Goal: Task Accomplishment & Management: Use online tool/utility

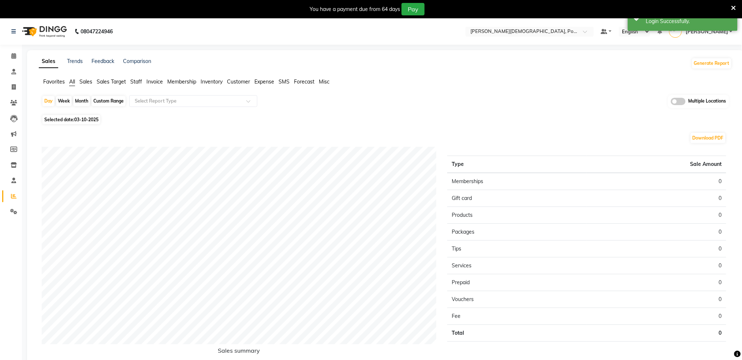
click at [734, 8] on icon at bounding box center [734, 8] width 5 height 7
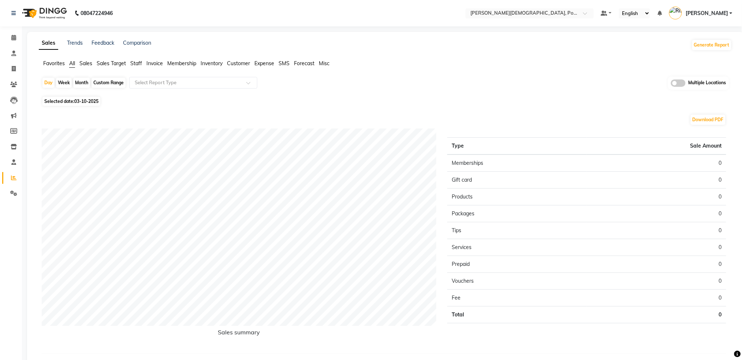
click at [387, 93] on div "Day Week Month Custom Range Select Report Type Multiple Locations" at bounding box center [386, 86] width 688 height 18
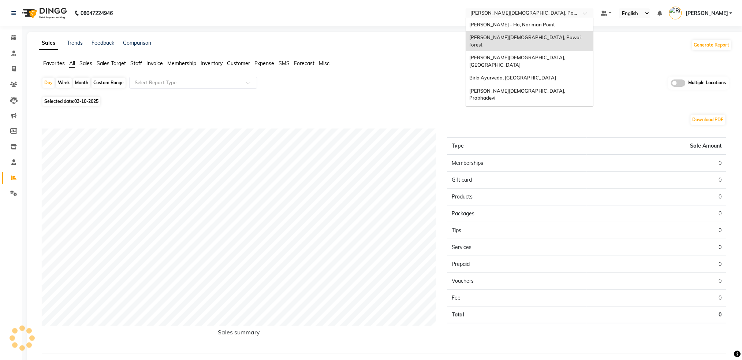
click at [540, 14] on input "text" at bounding box center [523, 13] width 106 height 7
click at [544, 34] on span "[PERSON_NAME][DEMOGRAPHIC_DATA], Powai-forest" at bounding box center [527, 40] width 114 height 13
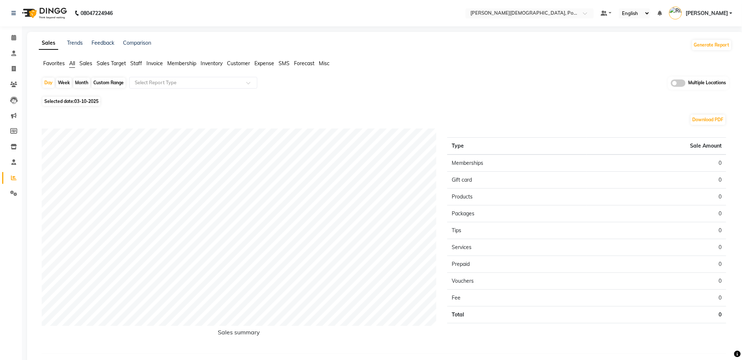
click at [86, 65] on span "Sales" at bounding box center [85, 63] width 13 height 7
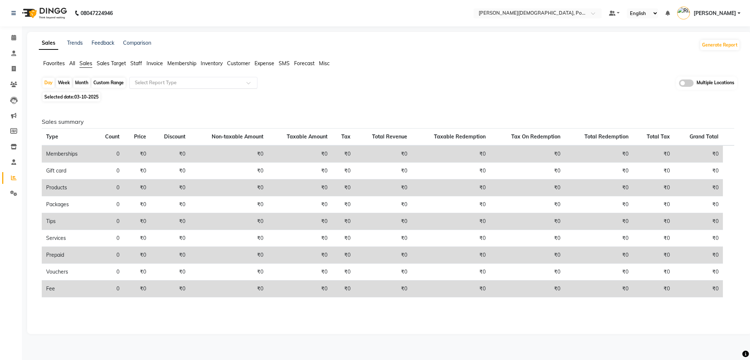
click at [141, 83] on input "text" at bounding box center [185, 82] width 105 height 7
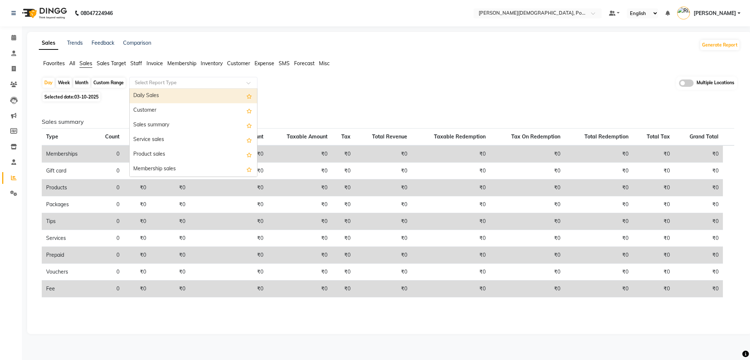
click at [134, 93] on div "Daily Sales" at bounding box center [193, 96] width 127 height 15
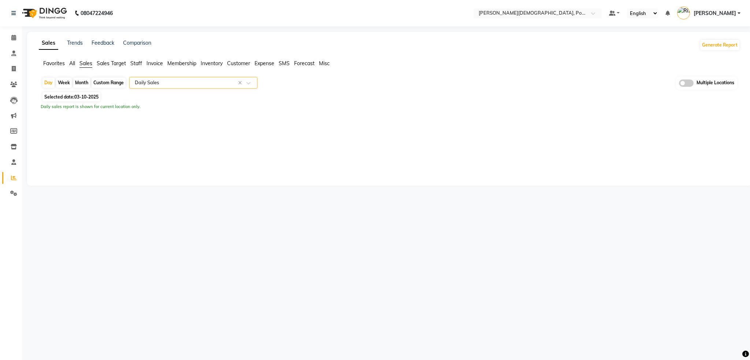
select select "full_report"
select select "csv"
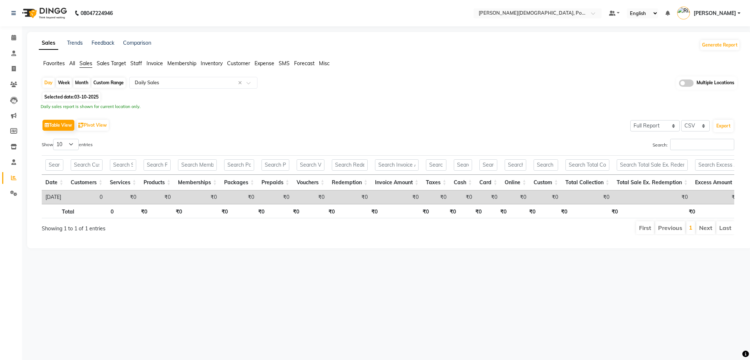
click at [110, 83] on div "Custom Range" at bounding box center [109, 83] width 34 height 10
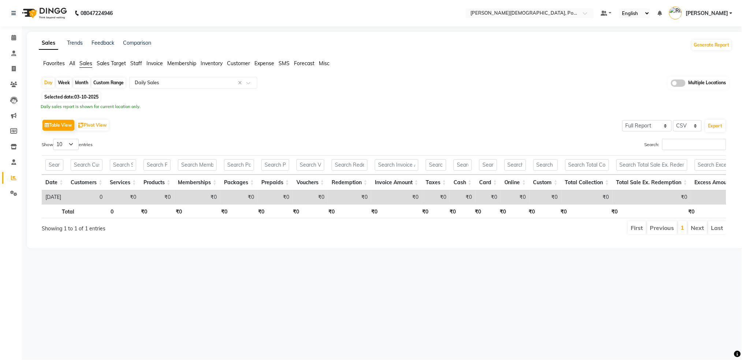
select select "10"
select select "2025"
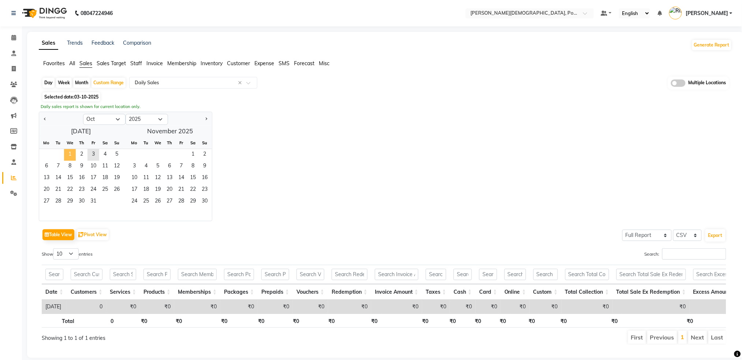
click at [72, 154] on span "1" at bounding box center [70, 155] width 12 height 12
click at [100, 116] on select "Jan Feb Mar Apr May Jun [DATE] Aug Sep Oct Nov Dec" at bounding box center [104, 119] width 42 height 11
select select "9"
click at [83, 114] on select "Jan Feb Mar Apr May Jun [DATE] Aug Sep Oct Nov Dec" at bounding box center [104, 119] width 42 height 11
drag, startPoint x: 48, startPoint y: 152, endPoint x: 56, endPoint y: 173, distance: 22.7
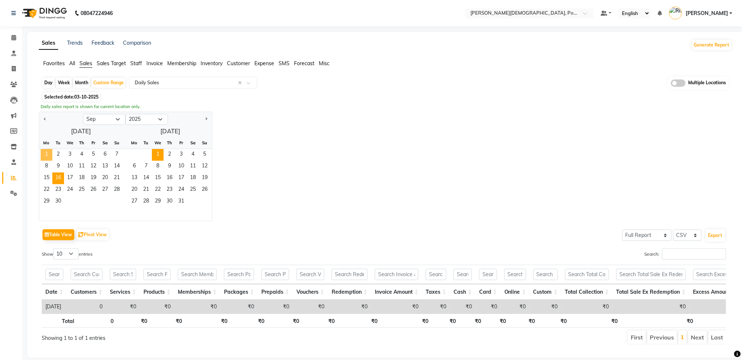
click at [48, 152] on span "1" at bounding box center [47, 155] width 12 height 12
click at [60, 198] on span "30" at bounding box center [58, 202] width 12 height 12
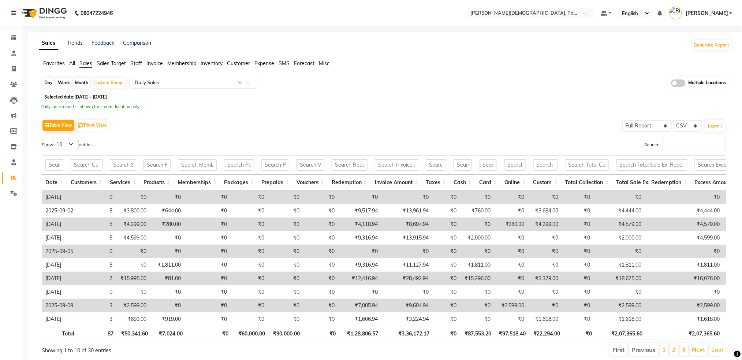
click at [69, 257] on td "2025-09-05" at bounding box center [59, 252] width 35 height 14
click at [72, 146] on select "10 25 50 100" at bounding box center [66, 144] width 26 height 11
select select "100"
click at [54, 139] on select "10 25 50 100" at bounding box center [66, 144] width 26 height 11
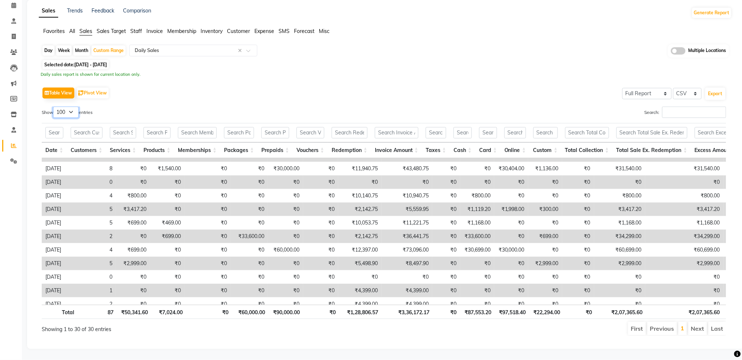
scroll to position [244, 0]
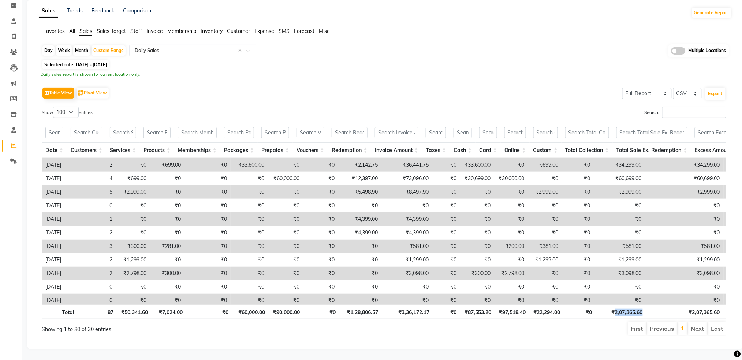
drag, startPoint x: 614, startPoint y: 304, endPoint x: 644, endPoint y: 307, distance: 29.4
click at [644, 307] on th "₹2,07,365.60" at bounding box center [621, 312] width 51 height 14
copy th "2,07,365.60"
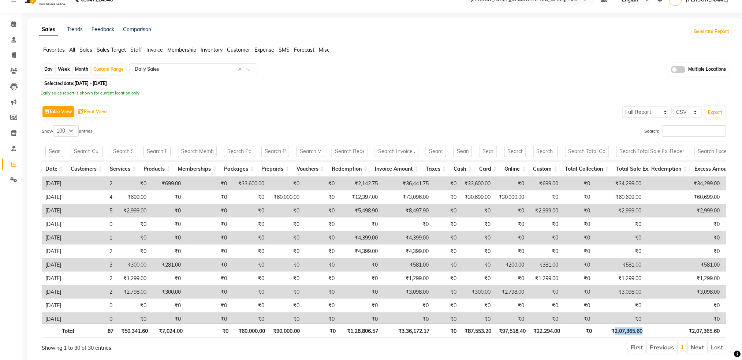
scroll to position [0, 0]
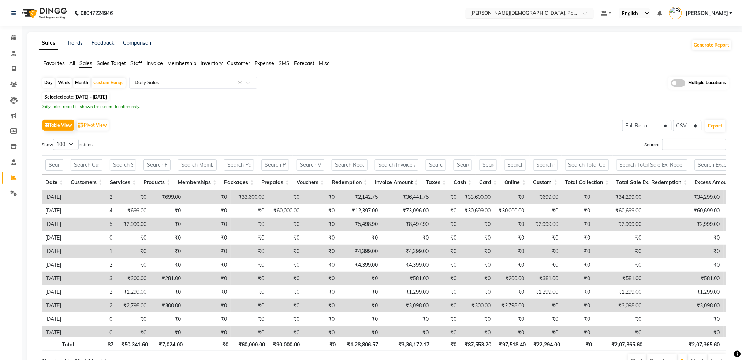
click at [547, 17] on div "Select Location × Birla Ayurveda, Powai-forest" at bounding box center [530, 13] width 128 height 10
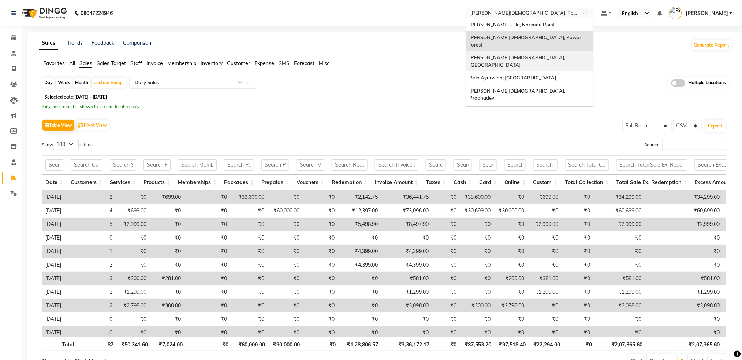
click at [544, 51] on div "[PERSON_NAME][DEMOGRAPHIC_DATA], [GEOGRAPHIC_DATA]" at bounding box center [529, 61] width 127 height 20
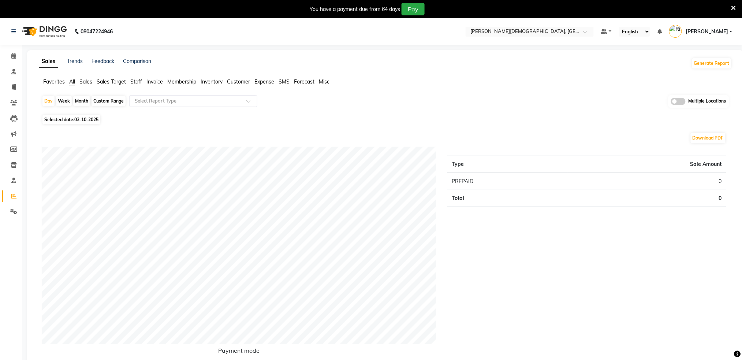
click at [90, 79] on span "Sales" at bounding box center [85, 81] width 13 height 7
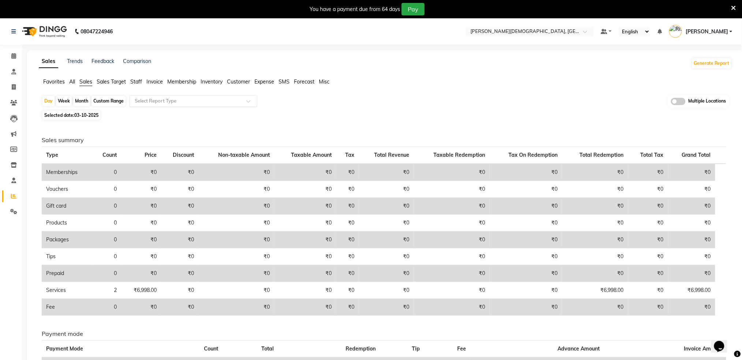
click at [141, 100] on input "text" at bounding box center [185, 100] width 105 height 7
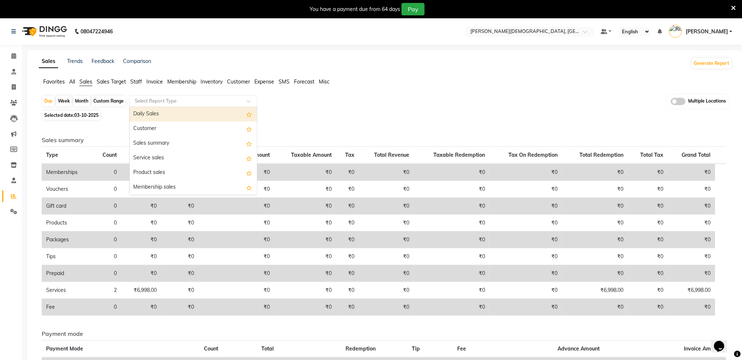
click at [148, 111] on div "Daily Sales" at bounding box center [193, 114] width 127 height 15
select select "full_report"
select select "csv"
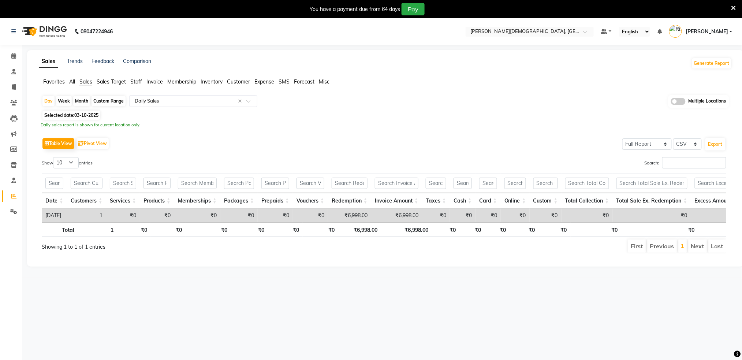
click at [104, 98] on div "Custom Range" at bounding box center [109, 101] width 34 height 10
select select "10"
select select "2025"
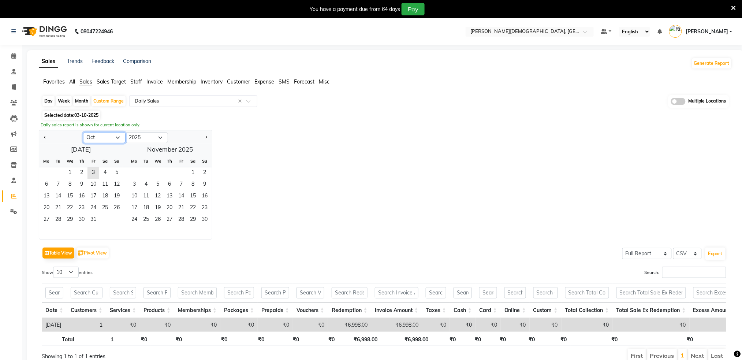
click at [94, 138] on select "Jan Feb Mar Apr May Jun [DATE] Aug Sep Oct Nov Dec" at bounding box center [104, 137] width 42 height 11
select select "9"
click at [83, 132] on select "Jan Feb Mar Apr May Jun [DATE] Aug Sep Oct Nov Dec" at bounding box center [104, 137] width 42 height 11
click at [47, 173] on span "1" at bounding box center [47, 173] width 12 height 12
click at [62, 221] on span "30" at bounding box center [58, 220] width 12 height 12
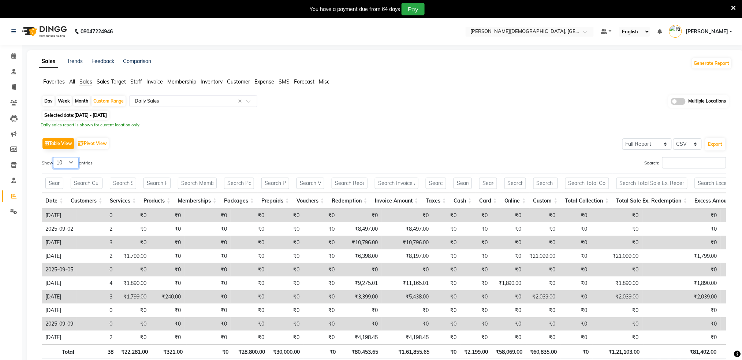
click at [67, 165] on select "10 25 50 100" at bounding box center [66, 162] width 26 height 11
select select "100"
click at [54, 157] on select "10 25 50 100" at bounding box center [66, 162] width 26 height 11
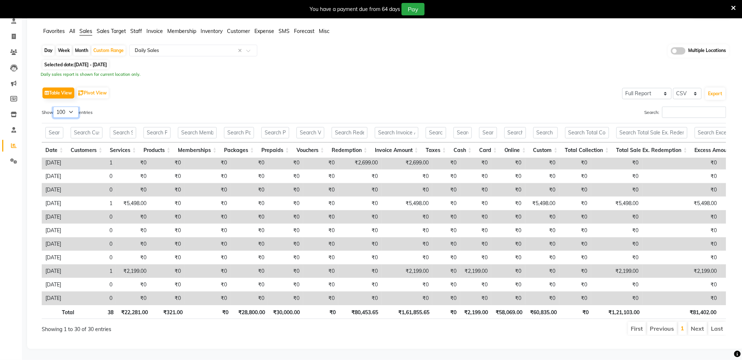
scroll to position [267, 0]
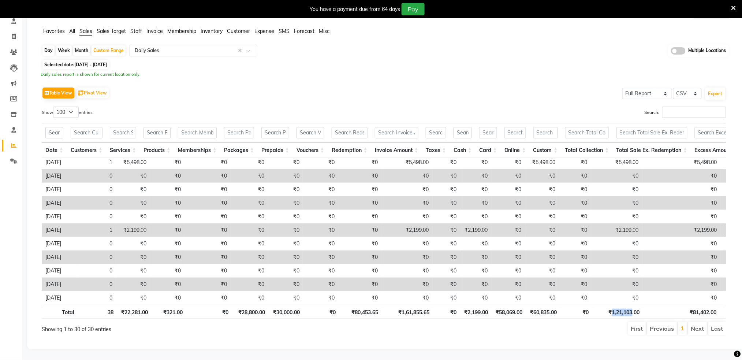
drag, startPoint x: 612, startPoint y: 304, endPoint x: 632, endPoint y: 308, distance: 20.8
click at [632, 308] on th "₹1,21,103.00" at bounding box center [618, 312] width 51 height 14
copy th "1,21,103"
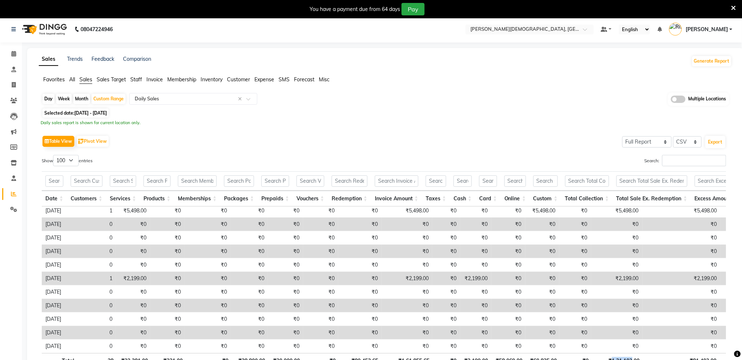
scroll to position [0, 0]
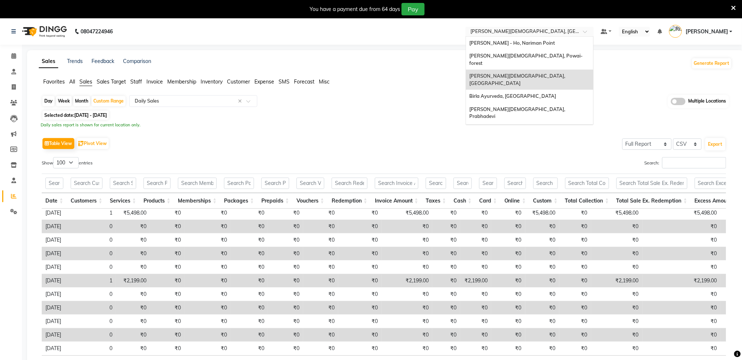
click at [526, 32] on input "text" at bounding box center [523, 32] width 106 height 7
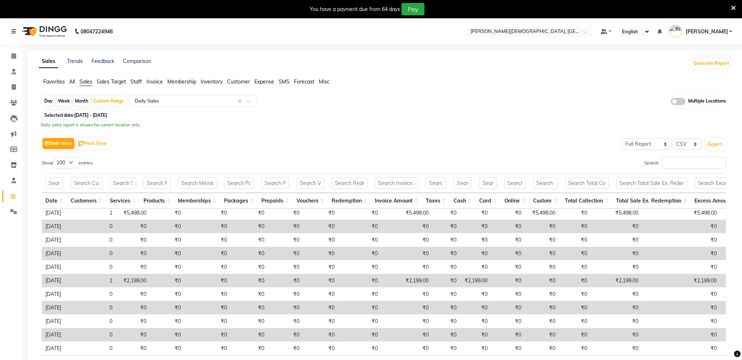
click at [610, 151] on div "Table View Pivot View Select Full Report Filtered Report Select CSV PDF Export …" at bounding box center [384, 261] width 685 height 251
click at [510, 32] on input "text" at bounding box center [523, 32] width 106 height 7
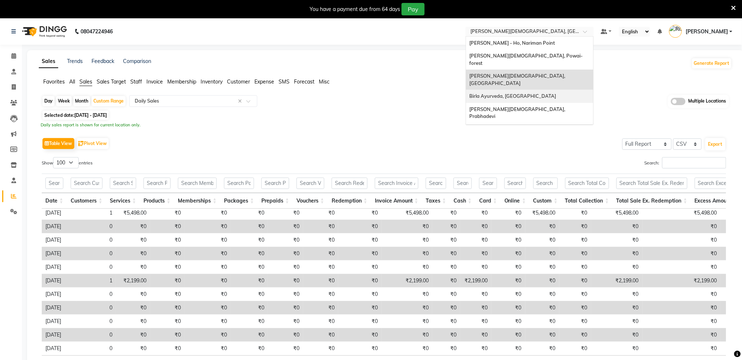
click at [530, 90] on div "Birla Ayurveda, Nepansea Road" at bounding box center [529, 96] width 127 height 13
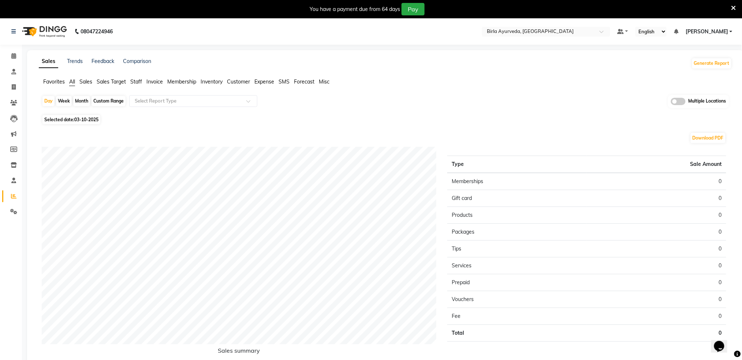
click at [94, 82] on ul "Favorites All Sales Sales Target Staff Invoice Membership Inventory Customer Ex…" at bounding box center [386, 82] width 694 height 8
click at [85, 81] on span "Sales" at bounding box center [85, 81] width 13 height 7
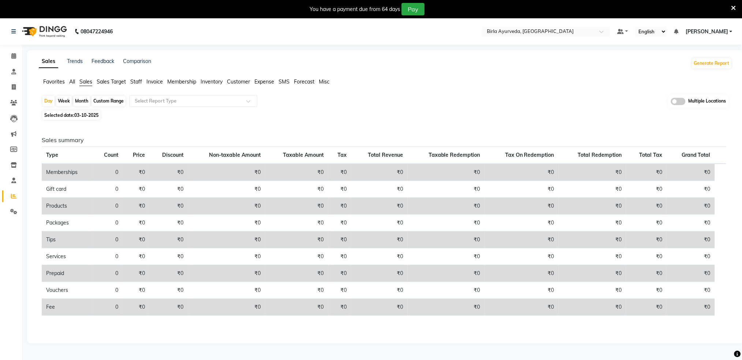
click at [104, 103] on div "Custom Range" at bounding box center [109, 101] width 34 height 10
click at [109, 97] on div "Custom Range" at bounding box center [109, 101] width 34 height 10
select select "10"
select select "2025"
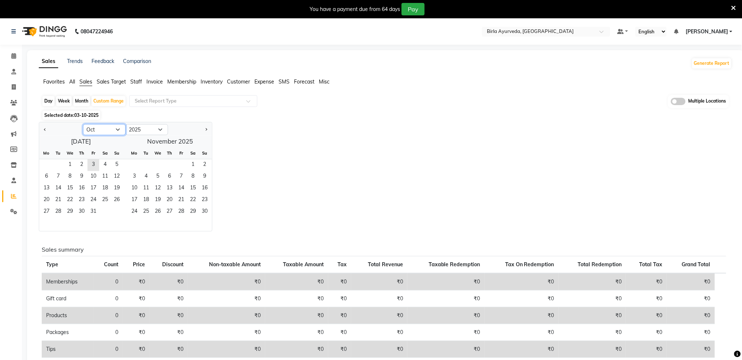
click at [89, 125] on select "Jan Feb Mar Apr May Jun [DATE] Aug Sep Oct Nov Dec" at bounding box center [104, 129] width 42 height 11
select select "9"
click at [83, 124] on select "Jan Feb Mar Apr May Jun [DATE] Aug Sep Oct Nov Dec" at bounding box center [104, 129] width 42 height 11
drag, startPoint x: 48, startPoint y: 162, endPoint x: 55, endPoint y: 194, distance: 32.8
click at [48, 163] on span "1" at bounding box center [47, 165] width 12 height 12
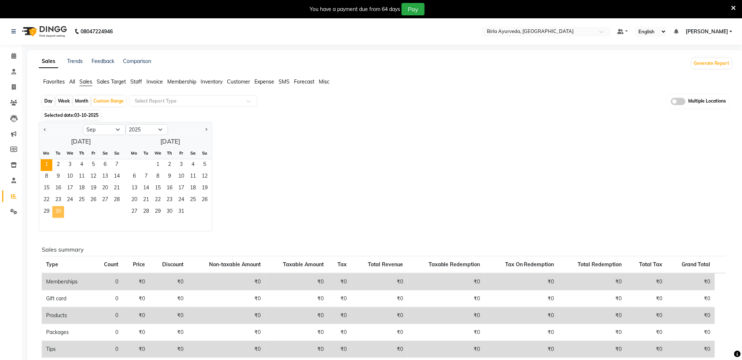
click at [57, 211] on span "30" at bounding box center [58, 212] width 12 height 12
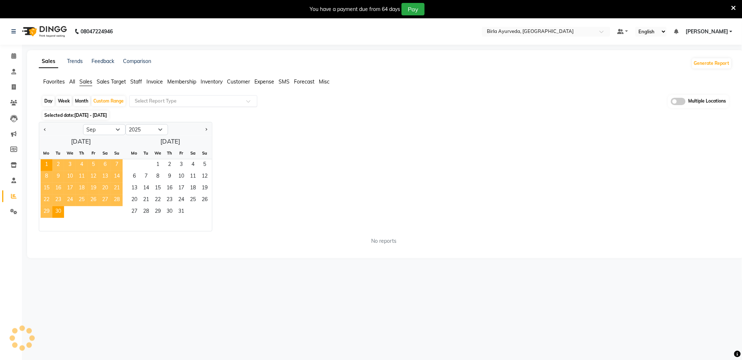
click at [171, 99] on input "text" at bounding box center [185, 100] width 105 height 7
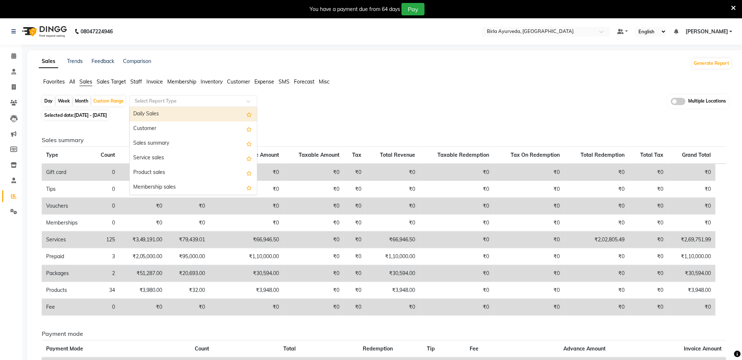
click at [163, 112] on div "Daily Sales" at bounding box center [193, 114] width 127 height 15
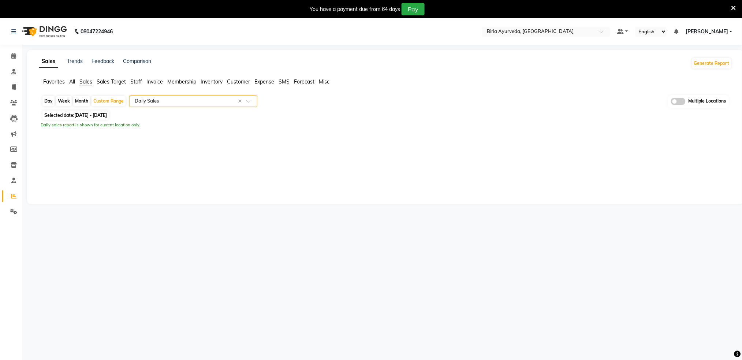
select select "full_report"
select select "csv"
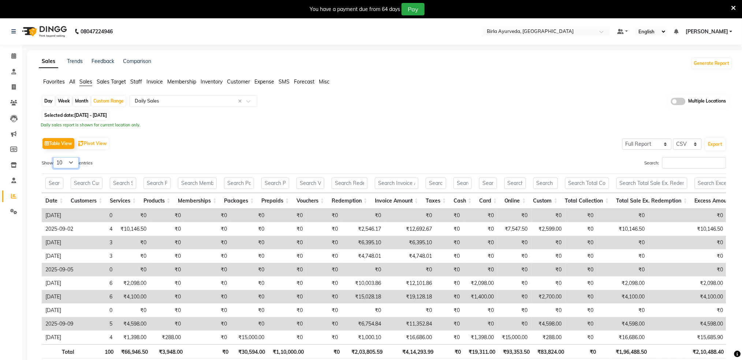
drag, startPoint x: 64, startPoint y: 163, endPoint x: 62, endPoint y: 166, distance: 4.0
click at [64, 163] on select "10 25 50 100" at bounding box center [66, 162] width 26 height 11
select select "100"
click at [54, 157] on select "10 25 50 100" at bounding box center [66, 162] width 26 height 11
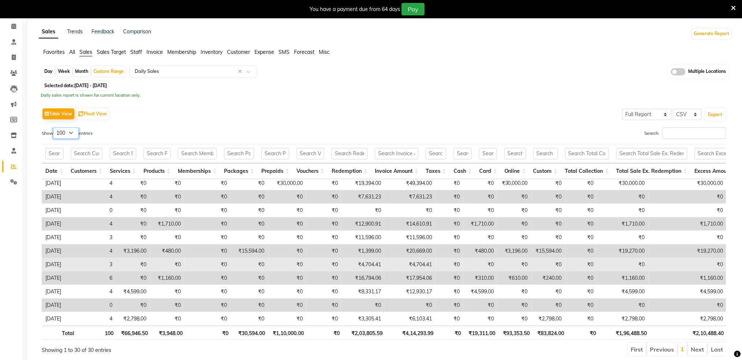
scroll to position [58, 0]
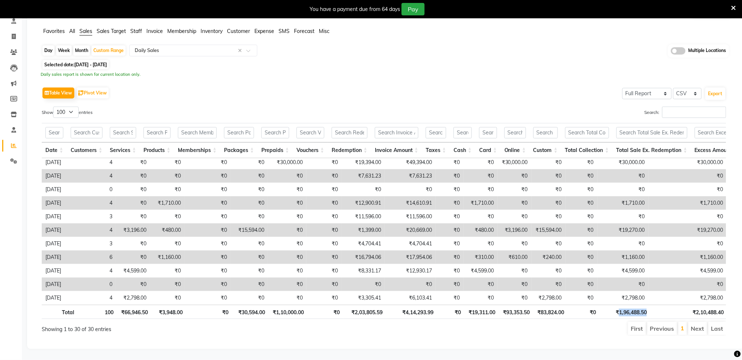
drag, startPoint x: 619, startPoint y: 305, endPoint x: 647, endPoint y: 307, distance: 28.3
click at [647, 307] on th "₹1,96,488.50" at bounding box center [625, 312] width 51 height 14
copy th "1,96,488.50"
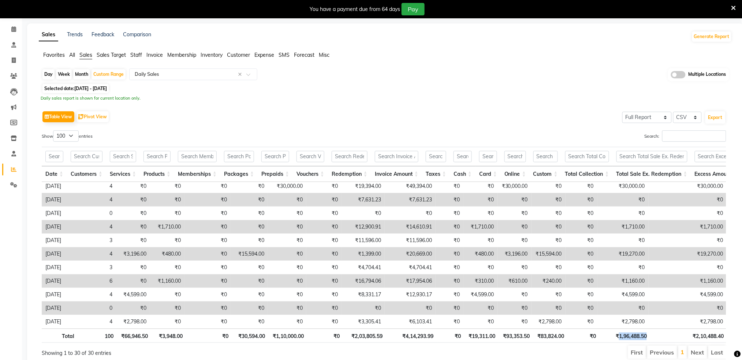
scroll to position [0, 0]
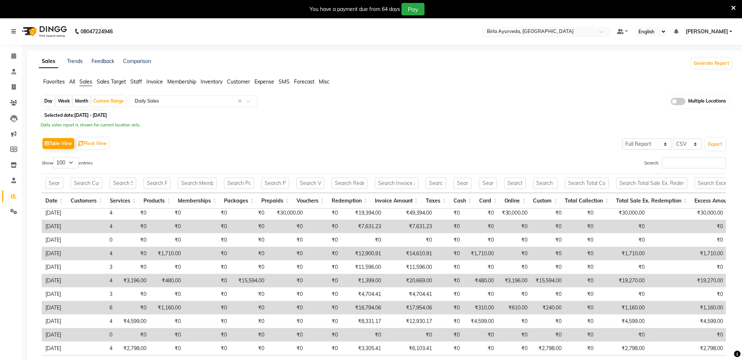
drag, startPoint x: 537, startPoint y: 36, endPoint x: 540, endPoint y: 34, distance: 3.8
click at [537, 36] on div "Select Location × Birla Ayurveda, Nepansea Road" at bounding box center [546, 32] width 128 height 10
click at [544, 29] on input "text" at bounding box center [539, 32] width 106 height 7
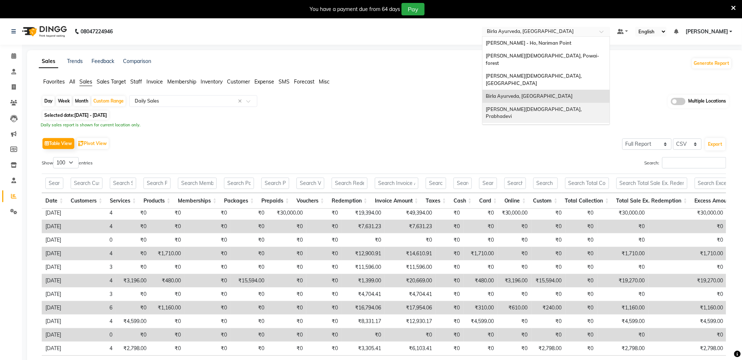
click at [548, 106] on span "[PERSON_NAME][DEMOGRAPHIC_DATA], Prabhadevi" at bounding box center [534, 112] width 97 height 13
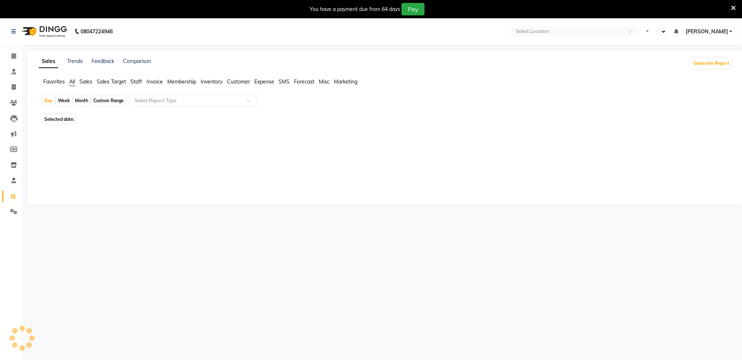
select select "en"
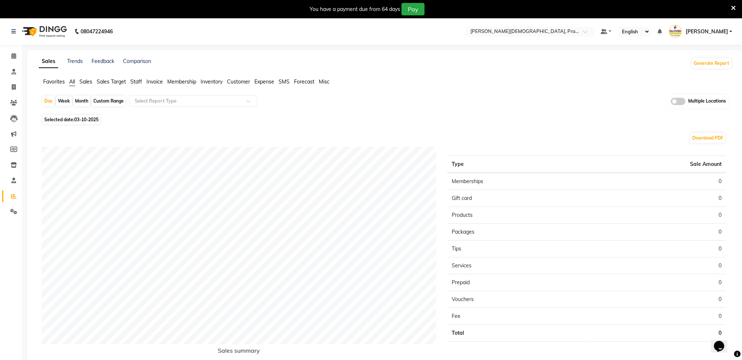
drag, startPoint x: 87, startPoint y: 82, endPoint x: 93, endPoint y: 88, distance: 8.6
click at [86, 81] on span "Sales" at bounding box center [85, 81] width 13 height 7
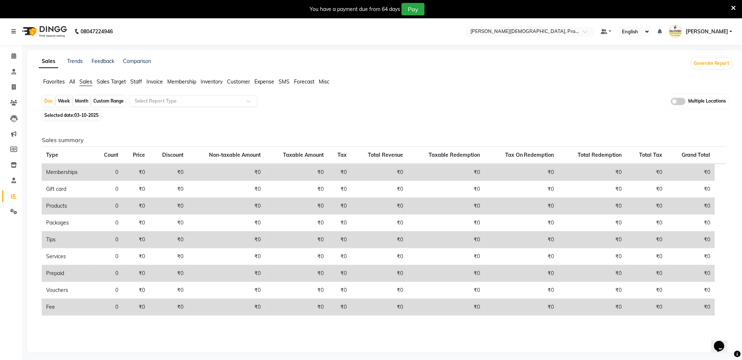
click at [149, 96] on div "Select Report Type" at bounding box center [193, 101] width 128 height 12
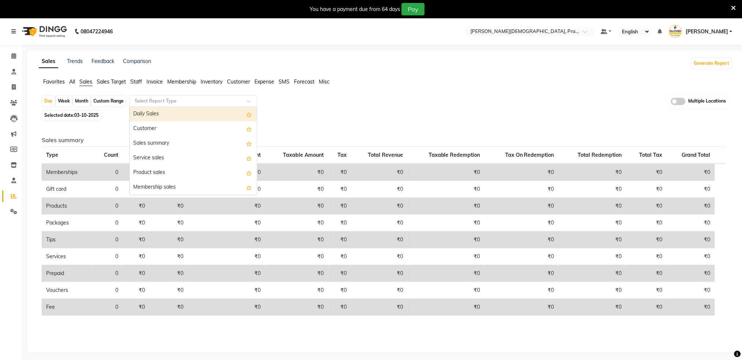
click at [138, 112] on div "Daily Sales" at bounding box center [193, 114] width 127 height 15
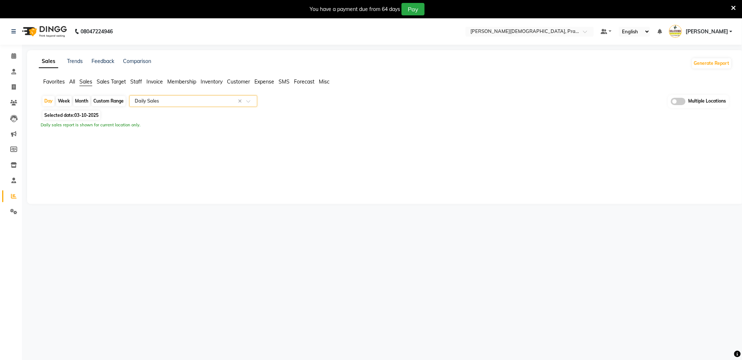
select select "full_report"
select select "csv"
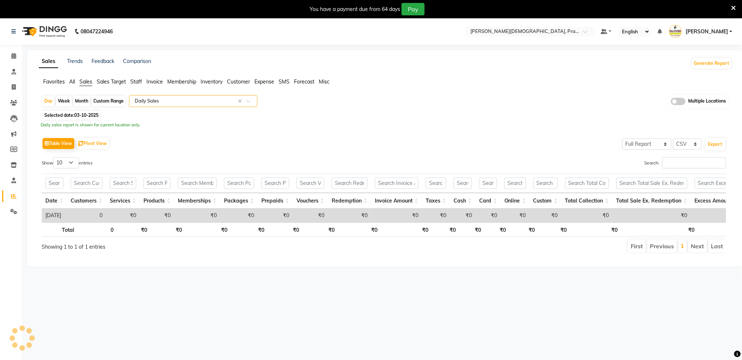
click at [109, 99] on div "Custom Range" at bounding box center [109, 101] width 34 height 10
select select "10"
select select "2025"
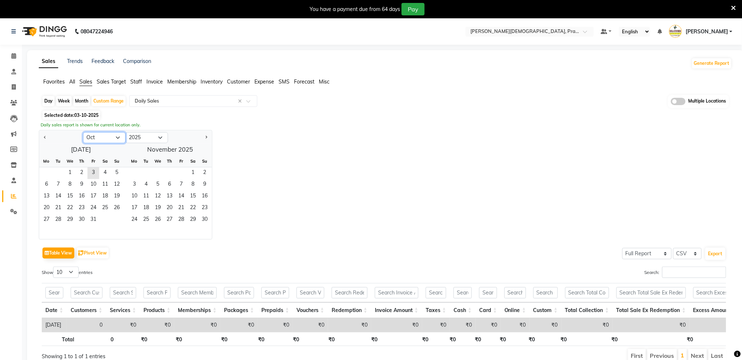
click at [93, 136] on select "Jan Feb Mar Apr May Jun [DATE] Aug Sep Oct Nov Dec" at bounding box center [104, 137] width 42 height 11
select select "9"
click at [83, 132] on select "Jan Feb Mar Apr May Jun [DATE] Aug Sep Oct Nov Dec" at bounding box center [104, 137] width 42 height 11
drag, startPoint x: 47, startPoint y: 171, endPoint x: 48, endPoint y: 178, distance: 7.4
click at [47, 171] on span "1" at bounding box center [47, 173] width 12 height 12
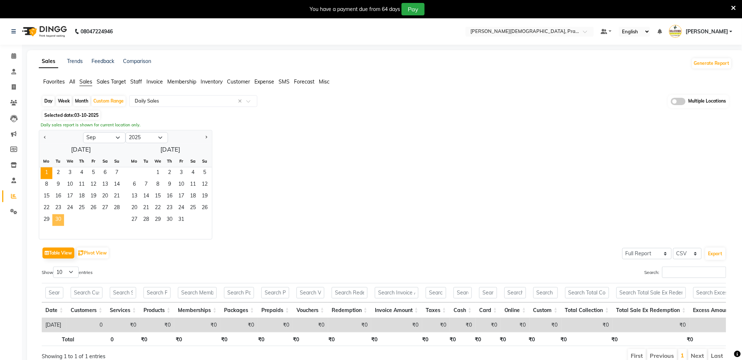
click at [59, 220] on span "30" at bounding box center [58, 220] width 12 height 12
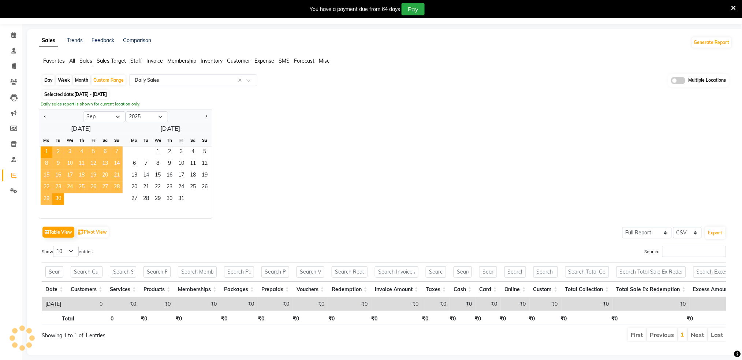
scroll to position [42, 0]
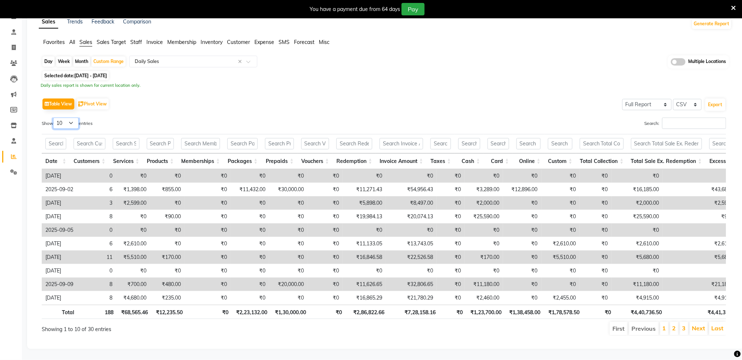
click at [67, 124] on select "10 25 50 100" at bounding box center [66, 123] width 26 height 11
select select "100"
click at [54, 118] on select "10 25 50 100" at bounding box center [66, 123] width 26 height 11
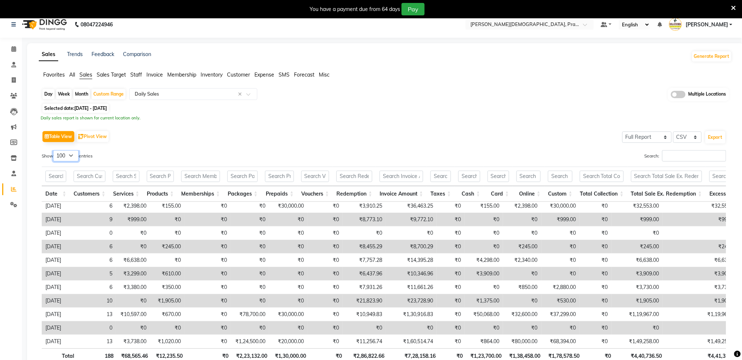
scroll to position [0, 0]
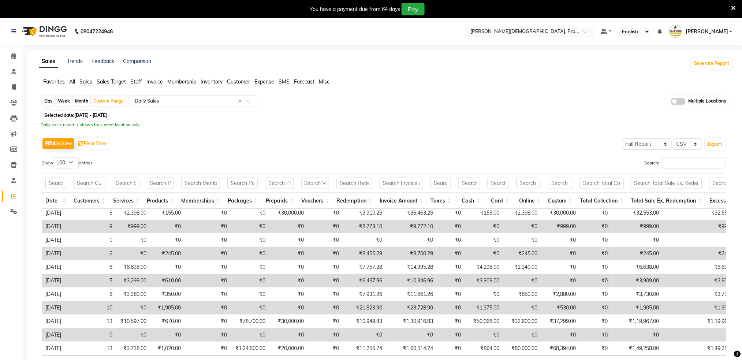
click at [560, 27] on div "Select Location × Birla Ayurveda, Prabhadevi" at bounding box center [530, 32] width 128 height 10
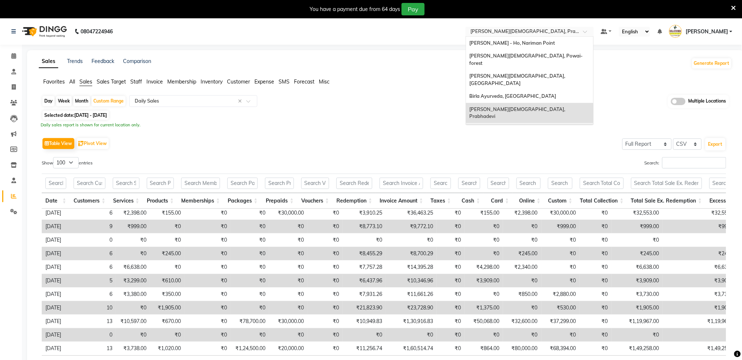
click at [538, 126] on span "[PERSON_NAME], Powai-eden Bunglow" at bounding box center [515, 129] width 90 height 6
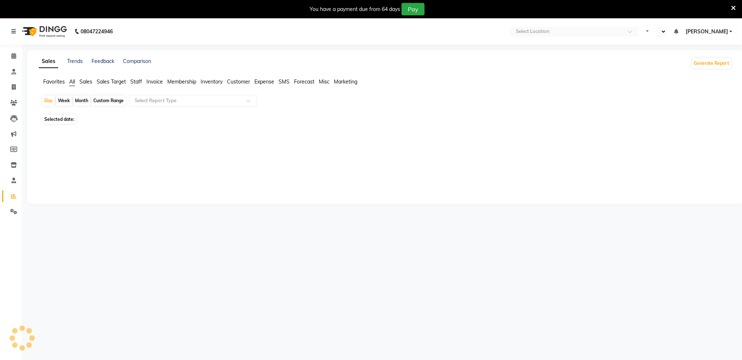
select select "en"
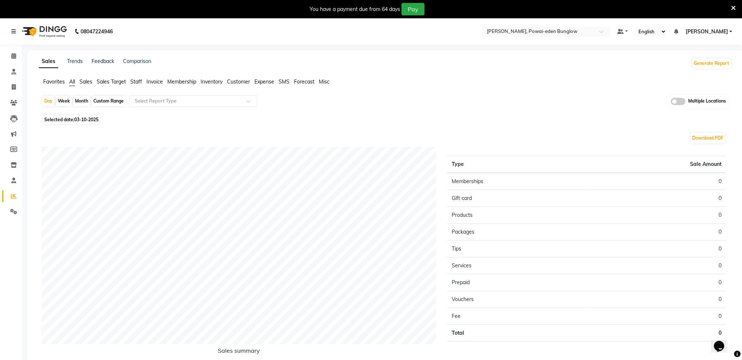
click at [84, 84] on span "Sales" at bounding box center [85, 81] width 13 height 7
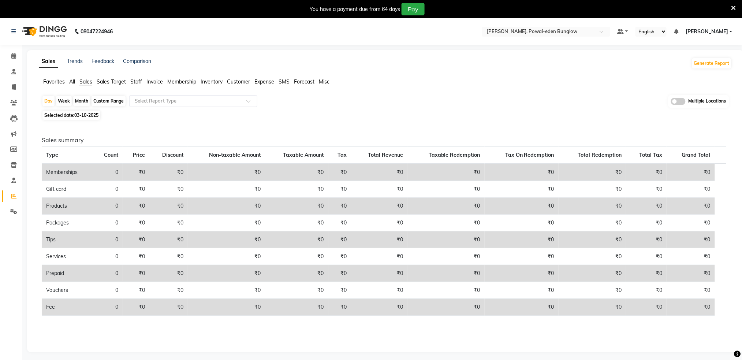
click at [118, 99] on div "Custom Range" at bounding box center [109, 101] width 34 height 10
select select "10"
select select "2025"
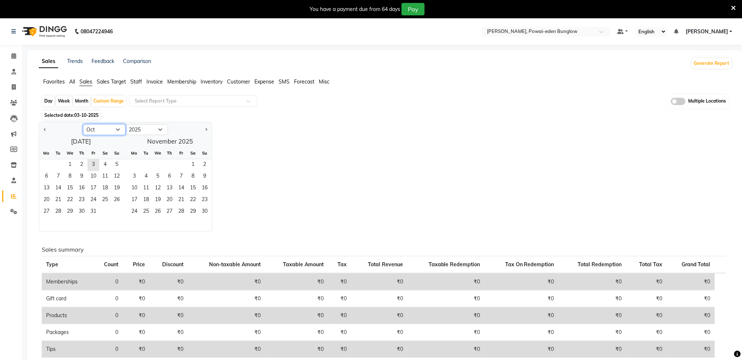
click at [99, 124] on select "Jan Feb Mar Apr May Jun [DATE] Aug Sep Oct Nov Dec" at bounding box center [104, 129] width 42 height 11
select select "9"
click at [83, 124] on select "Jan Feb Mar Apr May Jun [DATE] Aug Sep Oct Nov Dec" at bounding box center [104, 129] width 42 height 11
click at [48, 160] on span "1" at bounding box center [47, 165] width 12 height 12
click at [58, 214] on span "30" at bounding box center [58, 212] width 12 height 12
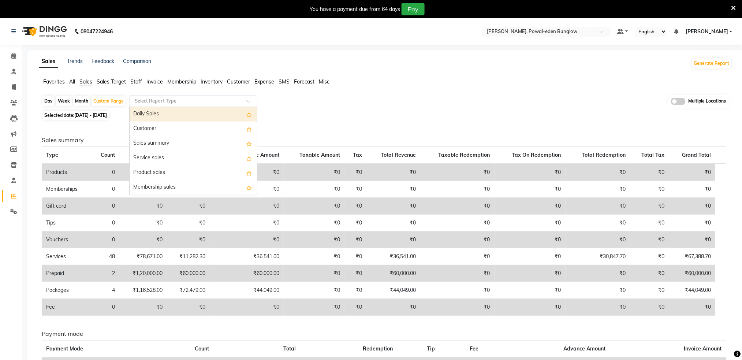
drag, startPoint x: 181, startPoint y: 100, endPoint x: 165, endPoint y: 124, distance: 28.9
click at [180, 100] on input "text" at bounding box center [185, 100] width 105 height 7
click at [169, 112] on div "Daily Sales" at bounding box center [193, 114] width 127 height 15
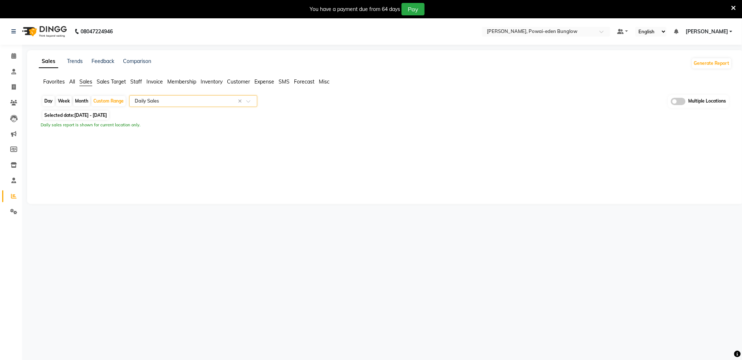
select select "full_report"
select select "csv"
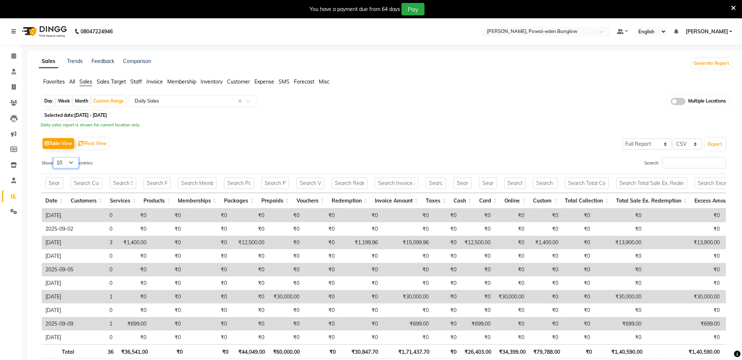
drag, startPoint x: 65, startPoint y: 160, endPoint x: 74, endPoint y: 221, distance: 61.5
click at [65, 162] on select "10 25 50 100" at bounding box center [66, 162] width 26 height 11
select select "100"
click at [54, 157] on select "10 25 50 100" at bounding box center [66, 162] width 26 height 11
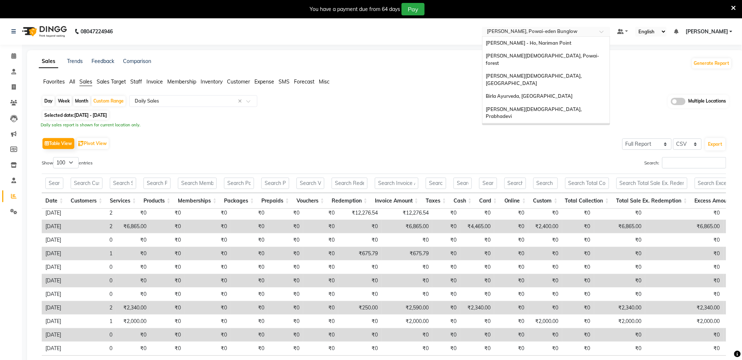
click at [579, 34] on input "text" at bounding box center [539, 32] width 106 height 7
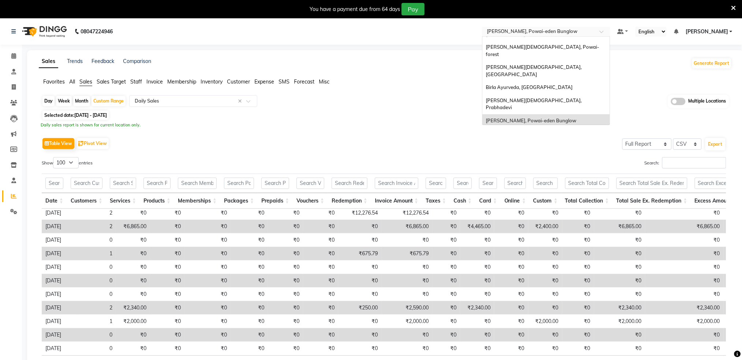
scroll to position [16, 0]
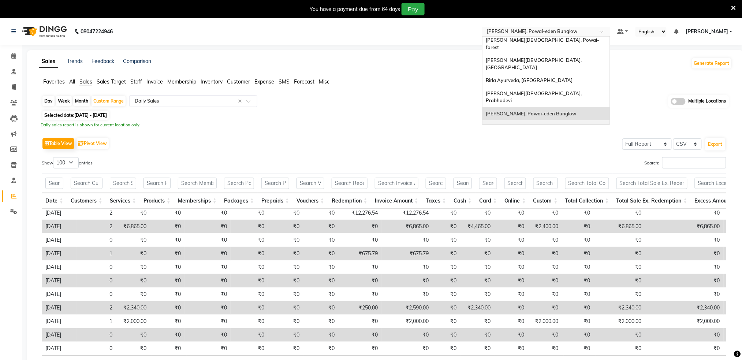
click at [557, 107] on div "[PERSON_NAME], Powai-eden Bunglow" at bounding box center [546, 113] width 127 height 13
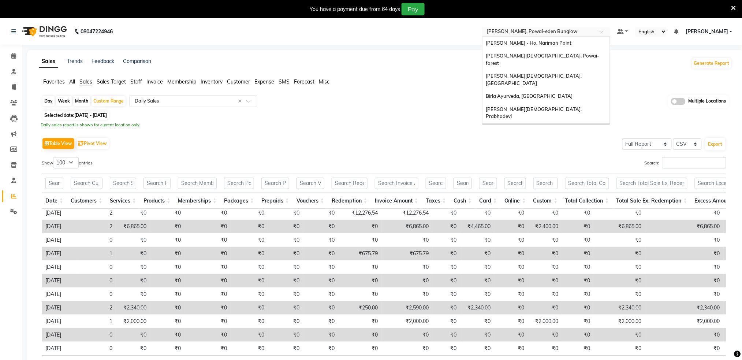
click at [569, 33] on input "text" at bounding box center [539, 32] width 106 height 7
click at [559, 139] on span "Birla Ayurveda, Meadows" at bounding box center [534, 145] width 97 height 13
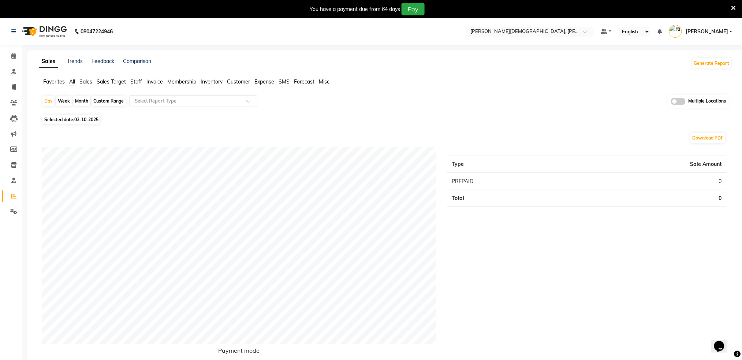
click at [87, 79] on span "Sales" at bounding box center [85, 81] width 13 height 7
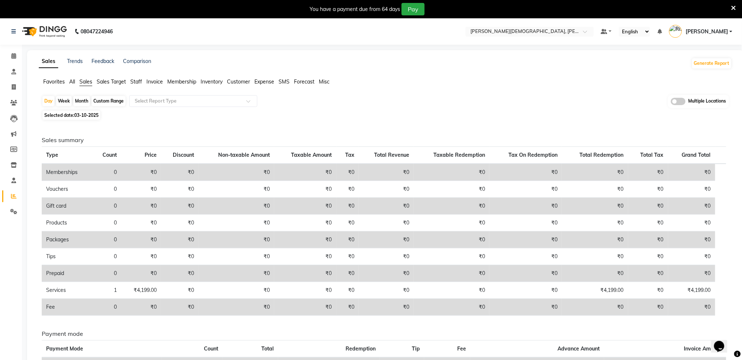
click at [107, 102] on div "Custom Range" at bounding box center [109, 101] width 34 height 10
select select "10"
select select "2025"
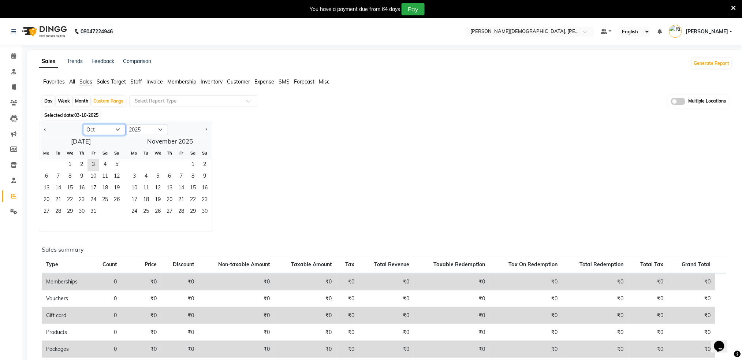
click at [93, 131] on select "Jan Feb Mar Apr May Jun [DATE] Aug Sep Oct Nov Dec" at bounding box center [104, 129] width 42 height 11
select select "9"
click at [83, 124] on select "Jan Feb Mar Apr May Jun [DATE] Aug Sep Oct Nov Dec" at bounding box center [104, 129] width 42 height 11
click at [47, 163] on span "1" at bounding box center [47, 165] width 12 height 12
click at [59, 211] on span "30" at bounding box center [58, 212] width 12 height 12
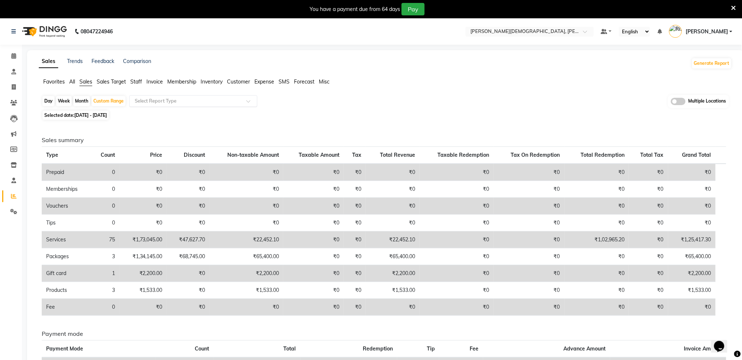
click at [173, 105] on div "Select Report Type" at bounding box center [193, 101] width 128 height 12
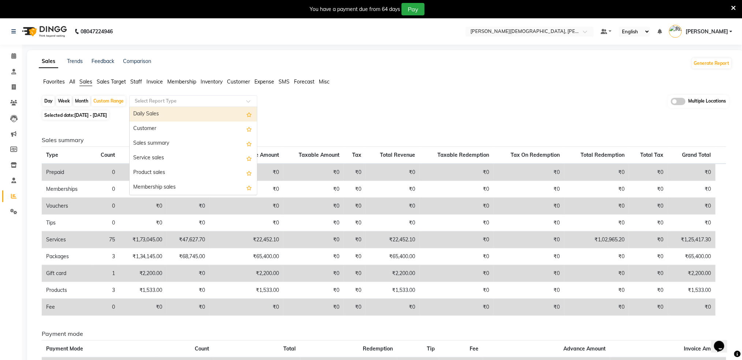
click at [162, 115] on div "Daily Sales" at bounding box center [193, 114] width 127 height 15
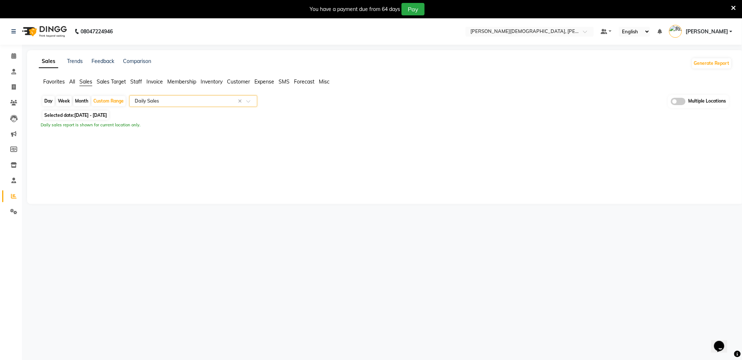
select select "full_report"
select select "csv"
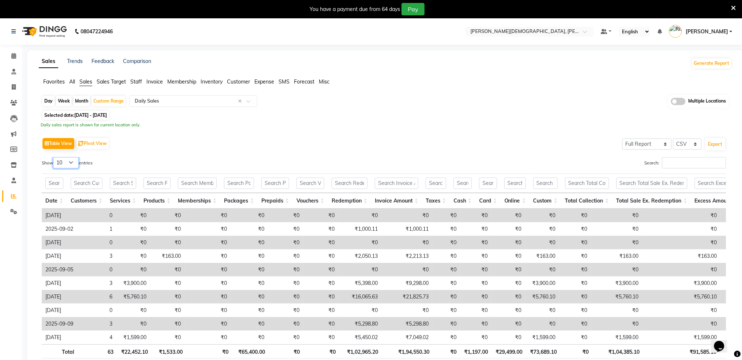
drag, startPoint x: 69, startPoint y: 159, endPoint x: 65, endPoint y: 165, distance: 7.2
click at [68, 159] on select "10 25 50 100" at bounding box center [66, 162] width 26 height 11
select select "100"
click at [54, 157] on select "10 25 50 100" at bounding box center [66, 162] width 26 height 11
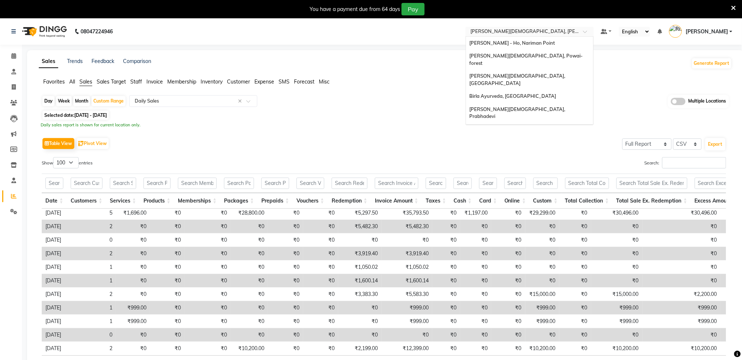
drag, startPoint x: 549, startPoint y: 31, endPoint x: 544, endPoint y: 53, distance: 22.6
click at [549, 31] on input "text" at bounding box center [523, 32] width 106 height 7
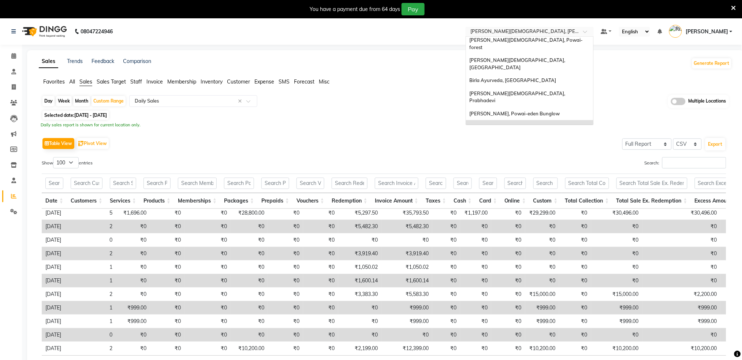
click at [542, 144] on span "[PERSON_NAME][DEMOGRAPHIC_DATA], Nerul West" at bounding box center [525, 150] width 110 height 13
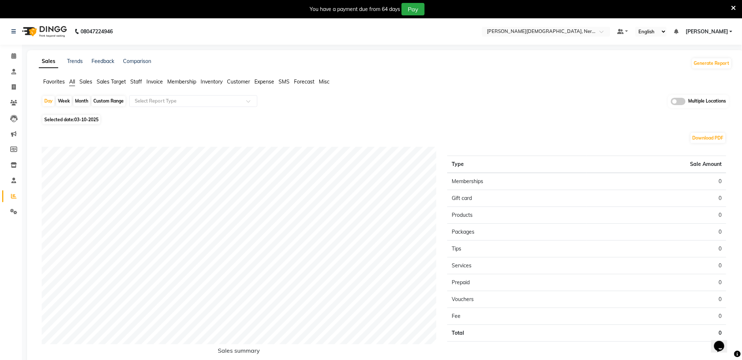
click at [90, 79] on span "Sales" at bounding box center [85, 81] width 13 height 7
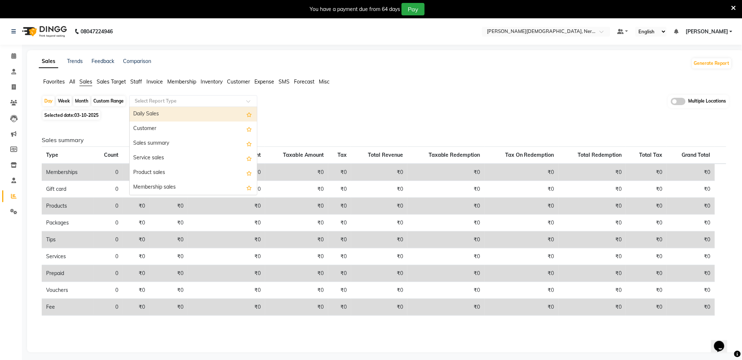
click at [145, 102] on input "text" at bounding box center [185, 100] width 105 height 7
drag, startPoint x: 138, startPoint y: 116, endPoint x: 109, endPoint y: 112, distance: 29.5
click at [138, 116] on div "Daily Sales" at bounding box center [193, 114] width 127 height 15
select select "full_report"
select select "csv"
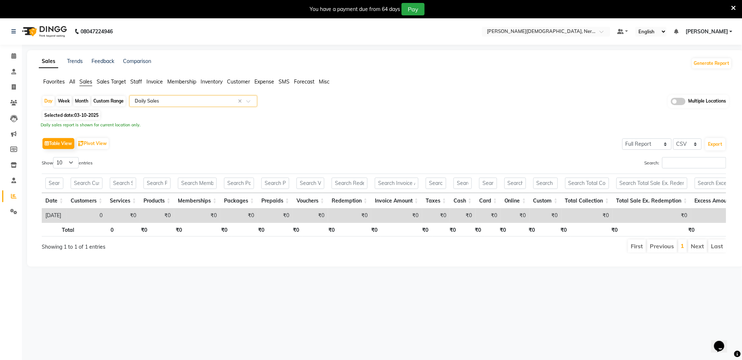
drag, startPoint x: 106, startPoint y: 106, endPoint x: 66, endPoint y: 118, distance: 41.7
click at [106, 105] on div "Custom Range" at bounding box center [109, 101] width 34 height 10
select select "10"
select select "2025"
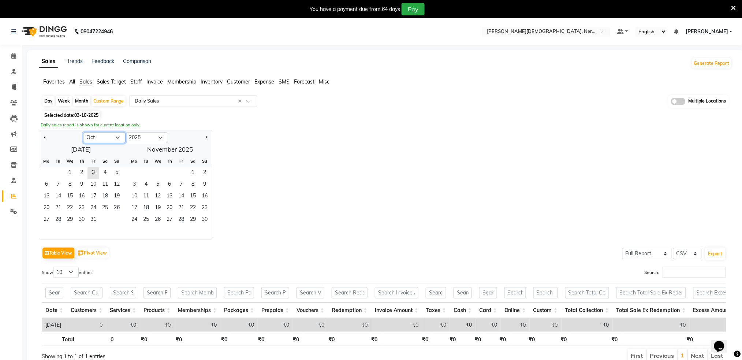
click at [92, 138] on select "Jan Feb Mar Apr May Jun [DATE] Aug Sep Oct Nov Dec" at bounding box center [104, 137] width 42 height 11
select select "9"
click at [83, 132] on select "Jan Feb Mar Apr May Jun [DATE] Aug Sep Oct Nov Dec" at bounding box center [104, 137] width 42 height 11
drag, startPoint x: 46, startPoint y: 170, endPoint x: 68, endPoint y: 216, distance: 51.6
click at [47, 171] on span "1" at bounding box center [47, 173] width 12 height 12
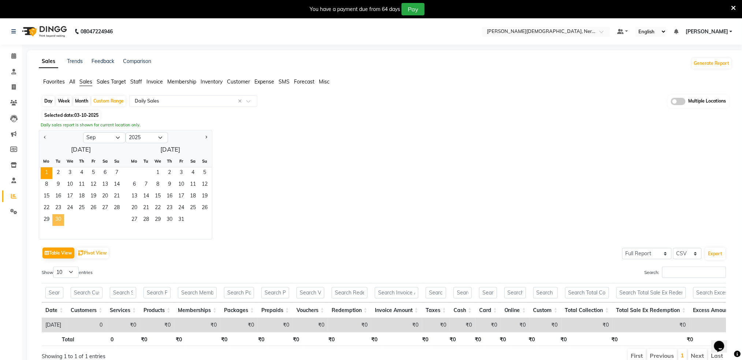
click at [63, 220] on span "30" at bounding box center [58, 220] width 12 height 12
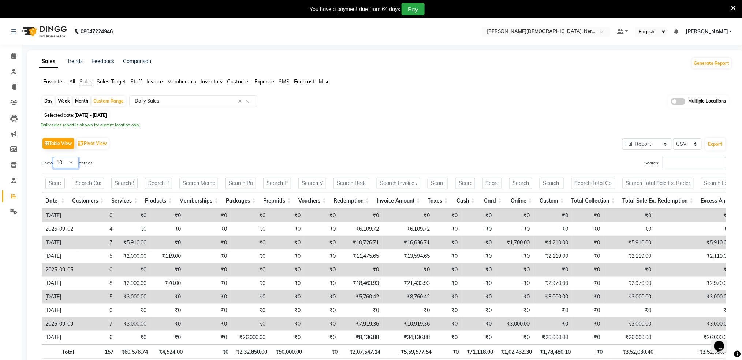
click at [63, 166] on select "10 25 50 100" at bounding box center [66, 162] width 26 height 11
select select "100"
click at [54, 157] on select "10 25 50 100" at bounding box center [66, 162] width 26 height 11
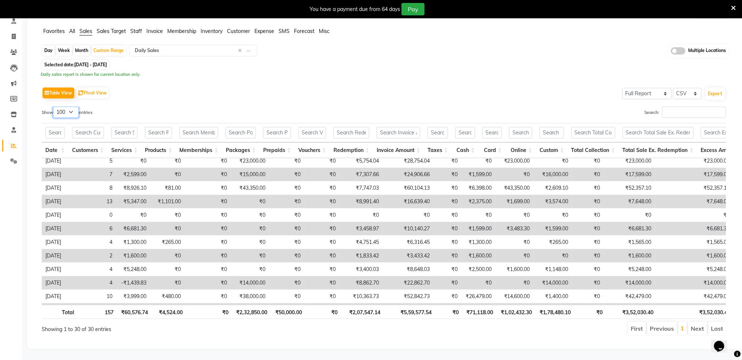
scroll to position [267, 0]
